Goal: Task Accomplishment & Management: Use online tool/utility

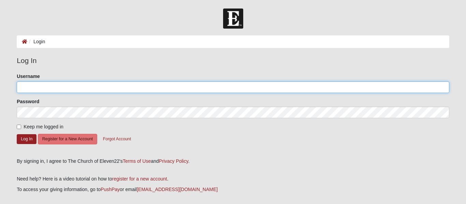
click at [90, 87] on input "Username" at bounding box center [233, 88] width 433 height 12
type input "d"
type input "djzentmire@gmail.com"
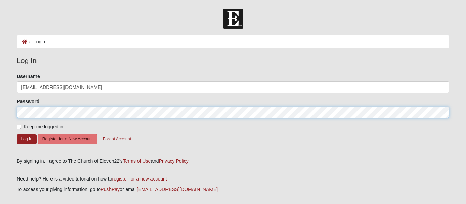
click at [17, 134] on button "Log In" at bounding box center [27, 139] width 20 height 10
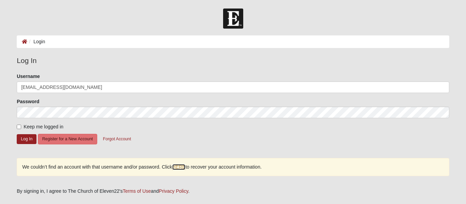
click at [185, 168] on link "HERE" at bounding box center [178, 168] width 13 height 6
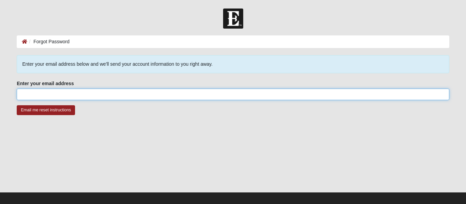
click at [140, 94] on input "Enter your email address" at bounding box center [233, 95] width 433 height 12
type input "[EMAIL_ADDRESS][DOMAIN_NAME]"
click at [17, 105] on input "Email me reset instructions" at bounding box center [46, 110] width 58 height 10
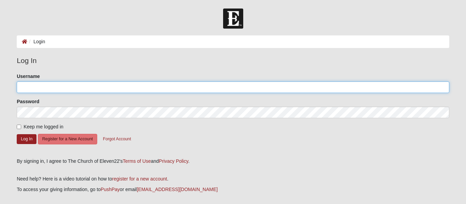
click at [48, 91] on input "Username" at bounding box center [233, 88] width 433 height 12
type input "DJBorger"
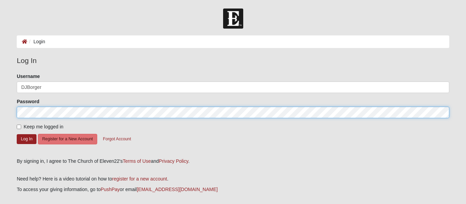
click at [17, 134] on button "Log In" at bounding box center [27, 139] width 20 height 10
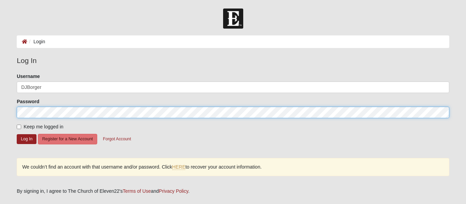
click at [0, 110] on form "Log In Login Login Error Log In Please correct the following: Username DJBorger…" at bounding box center [233, 138] width 466 height 258
click at [17, 134] on button "Log In" at bounding box center [27, 139] width 20 height 10
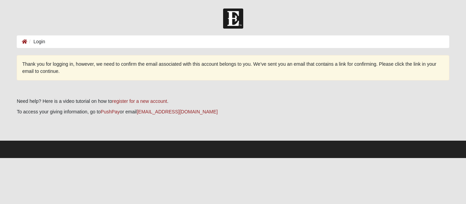
click at [239, 20] on img at bounding box center [233, 19] width 20 height 20
click at [24, 43] on icon at bounding box center [24, 41] width 5 height 5
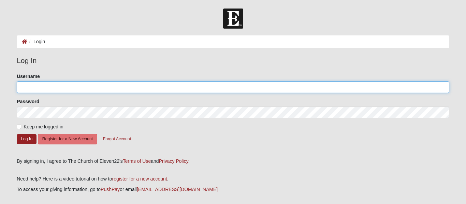
click at [62, 90] on input "Username" at bounding box center [233, 88] width 433 height 12
type input "DJBorger"
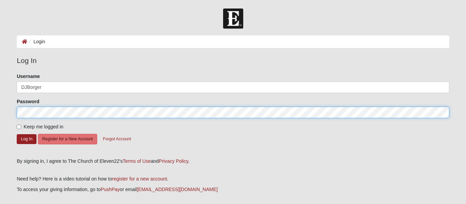
click at [17, 134] on button "Log In" at bounding box center [27, 139] width 20 height 10
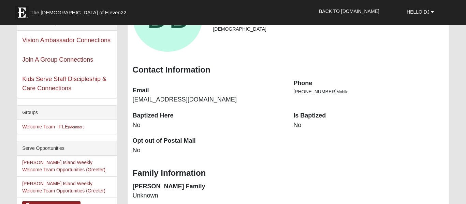
scroll to position [96, 0]
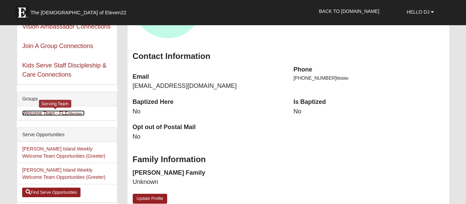
click at [60, 113] on link "Welcome Team - FLE (Member )" at bounding box center [53, 113] width 62 height 5
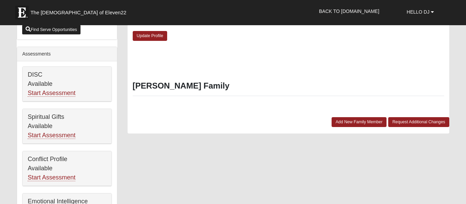
scroll to position [259, 0]
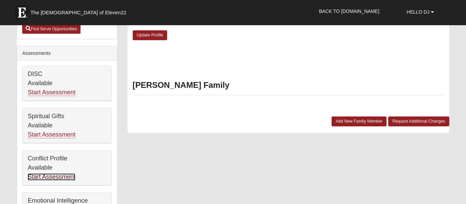
click at [66, 178] on link "Start Assessment" at bounding box center [52, 177] width 48 height 7
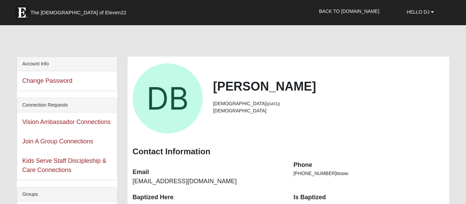
scroll to position [259, 0]
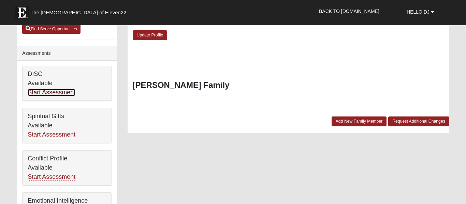
click at [70, 94] on link "Start Assessment" at bounding box center [52, 92] width 48 height 7
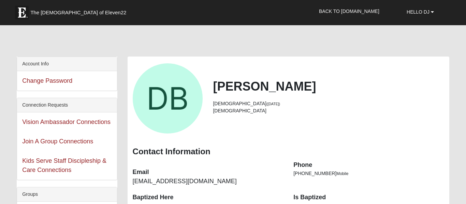
scroll to position [259, 0]
